Goal: Information Seeking & Learning: Understand process/instructions

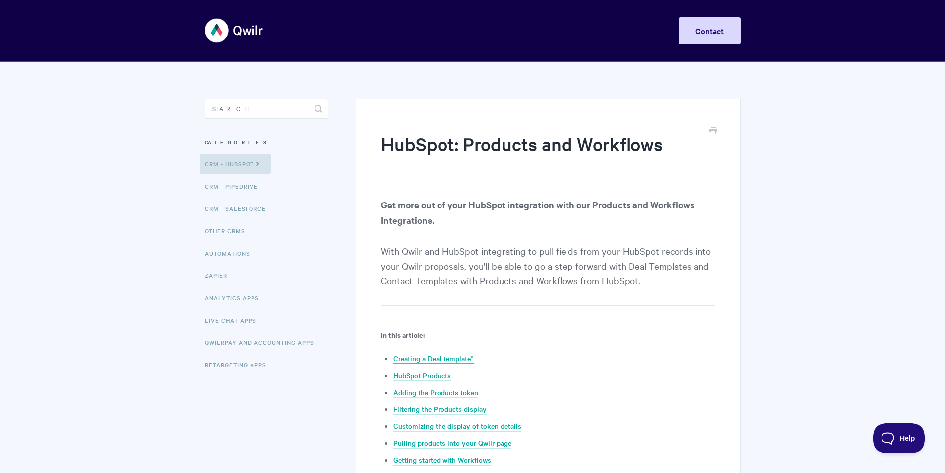
click at [444, 357] on link "Creating a Deal template*" at bounding box center [434, 358] width 80 height 11
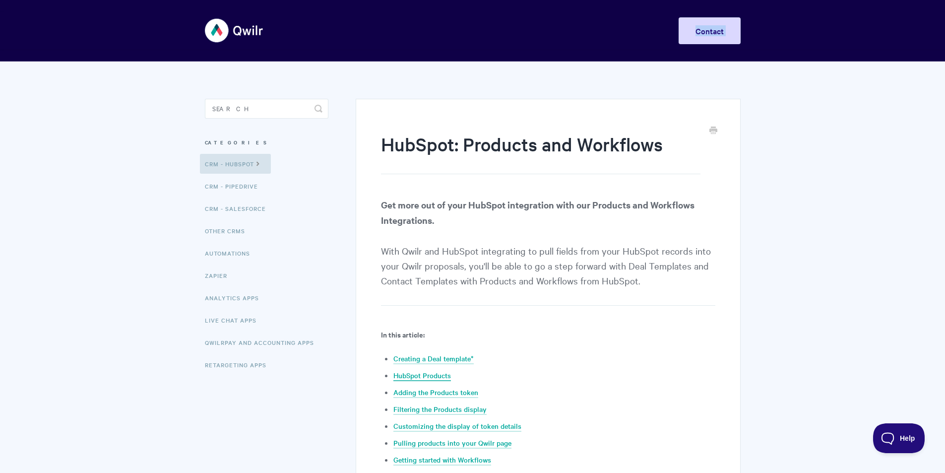
click at [433, 375] on link "HubSpot Products" at bounding box center [423, 375] width 58 height 11
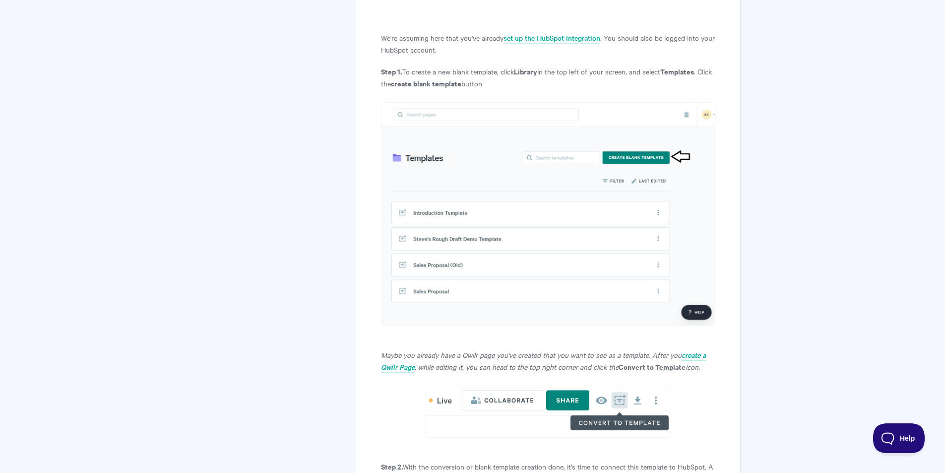
scroll to position [752, 0]
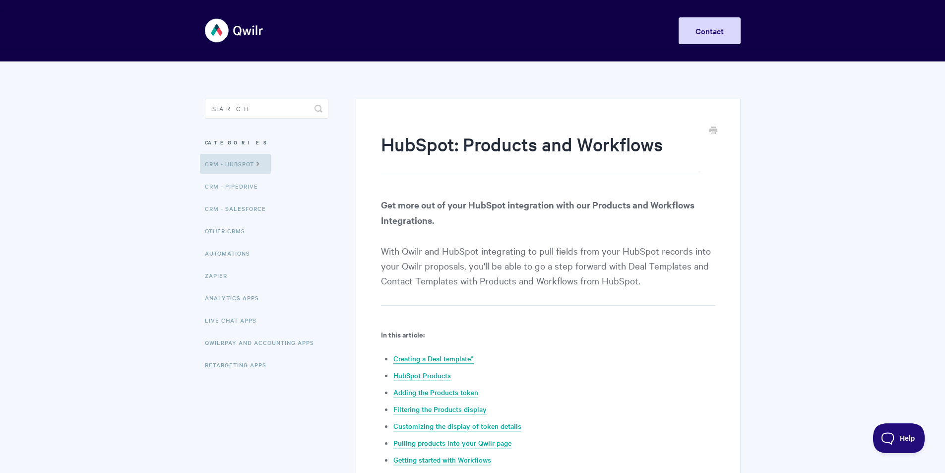
click at [432, 358] on link "Creating a Deal template*" at bounding box center [434, 358] width 80 height 11
click at [407, 373] on link "HubSpot Products" at bounding box center [423, 375] width 58 height 11
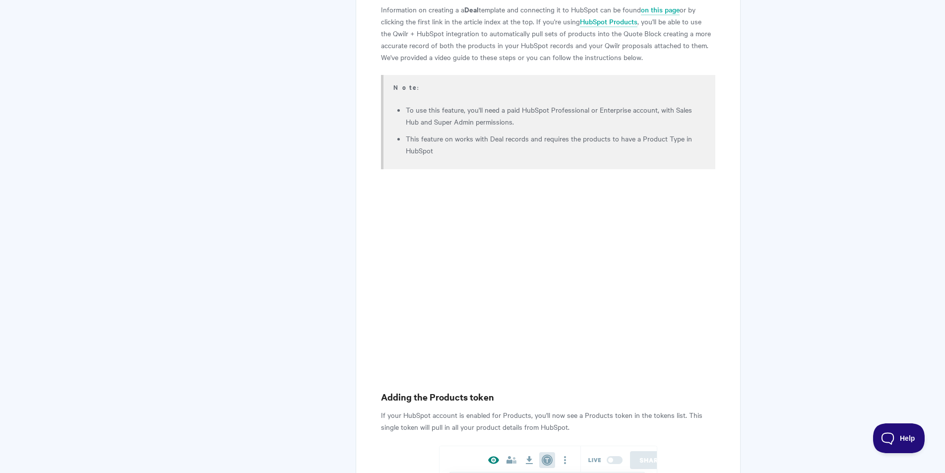
scroll to position [563, 0]
